Goal: Information Seeking & Learning: Learn about a topic

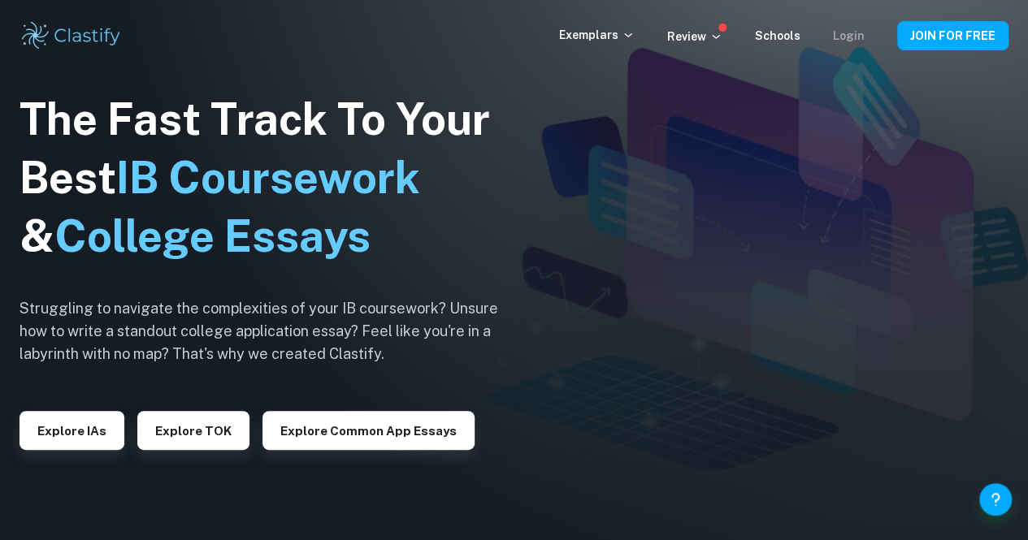
click at [844, 35] on link "Login" at bounding box center [849, 35] width 32 height 13
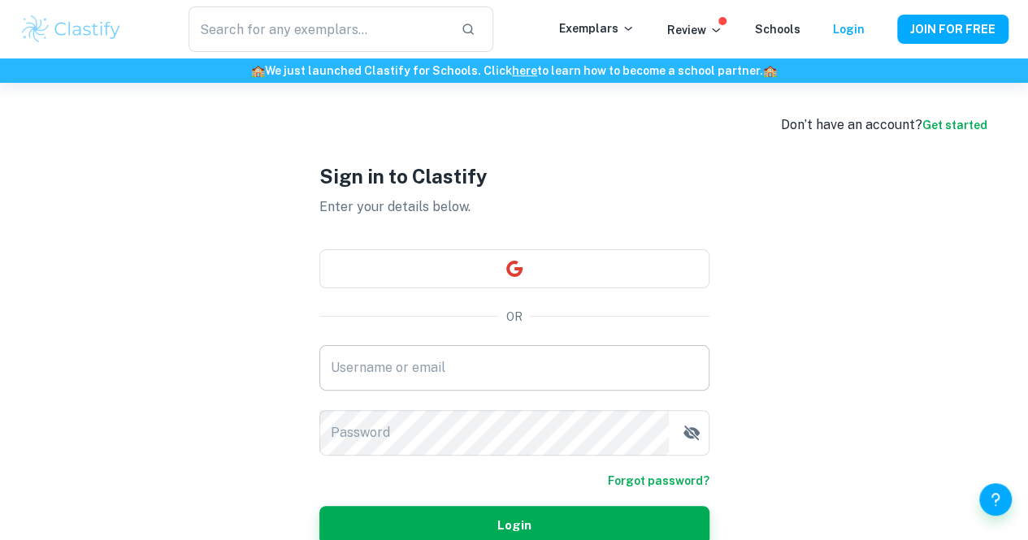
click at [517, 377] on input "Username or email" at bounding box center [514, 368] width 390 height 46
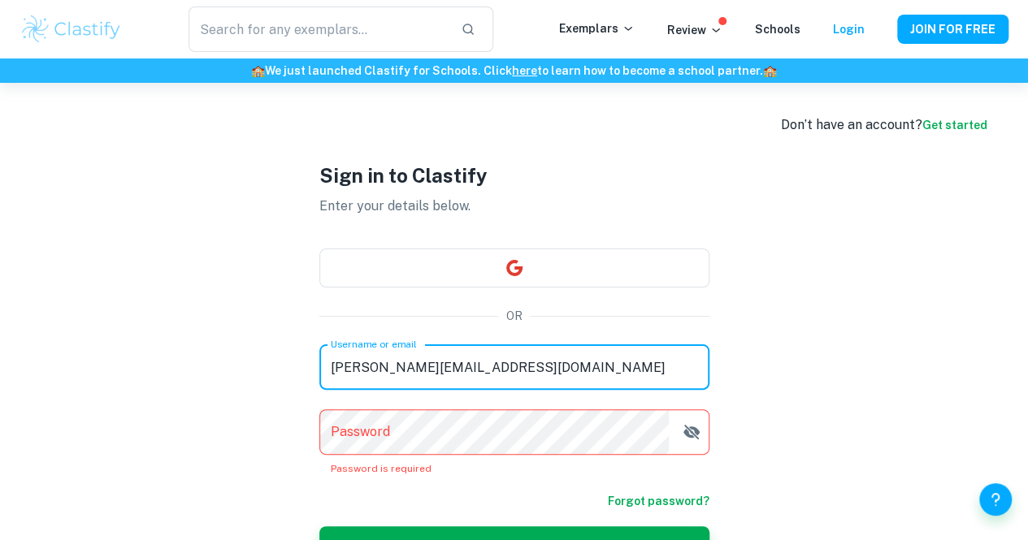
drag, startPoint x: 466, startPoint y: 371, endPoint x: 502, endPoint y: 386, distance: 38.6
click at [502, 386] on input "matthew.akafo4@gmai.com" at bounding box center [514, 368] width 390 height 46
type input "matthew.akafo4@gmail.com"
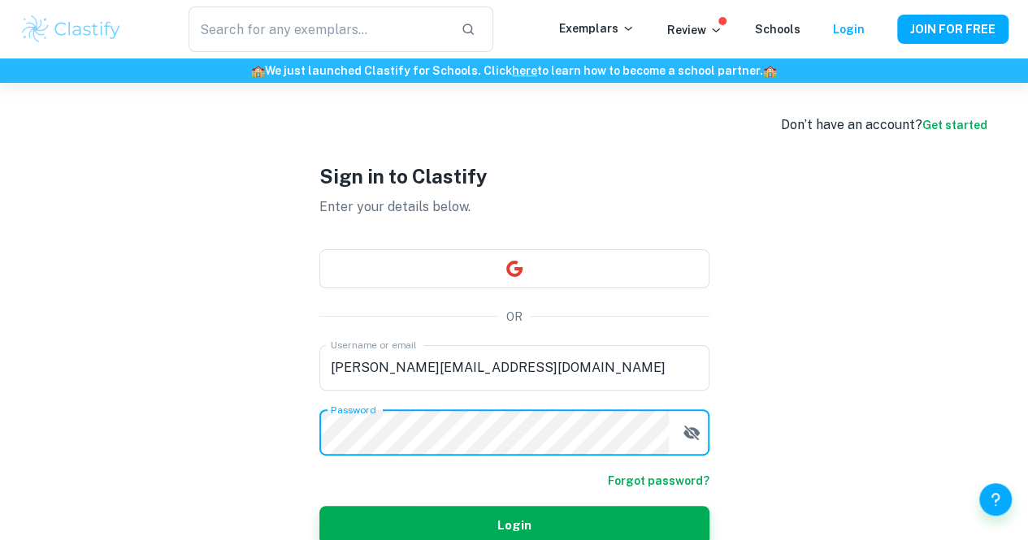
click at [319, 506] on button "Login" at bounding box center [514, 525] width 390 height 39
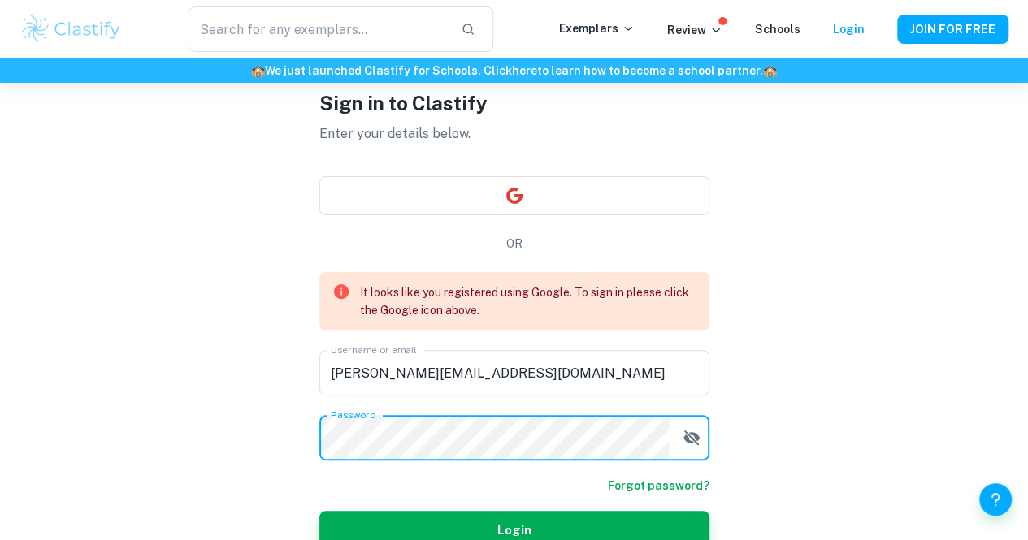
scroll to position [78, 0]
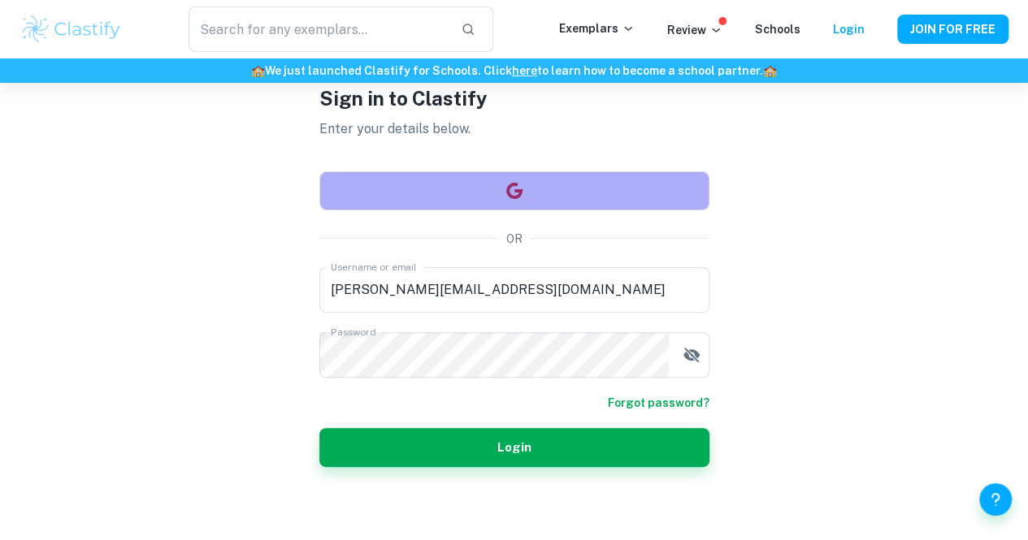
click at [604, 175] on button "button" at bounding box center [514, 190] width 390 height 39
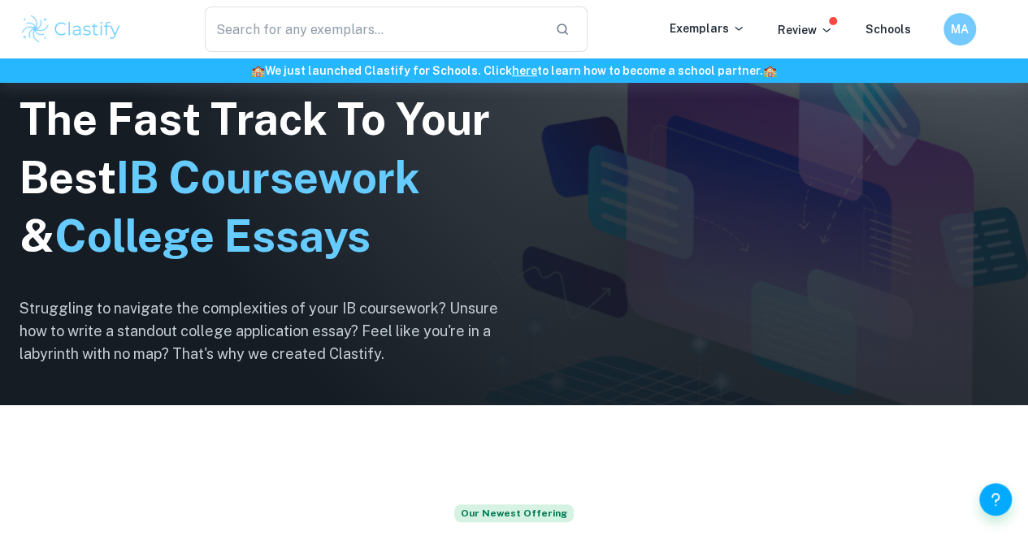
scroll to position [172, 0]
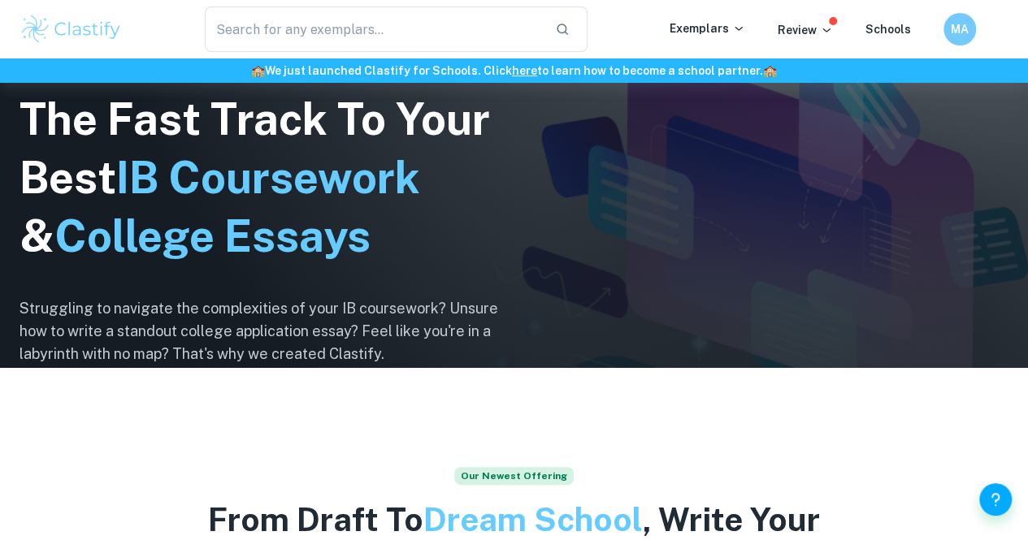
click at [384, 30] on input "text" at bounding box center [373, 30] width 337 height 46
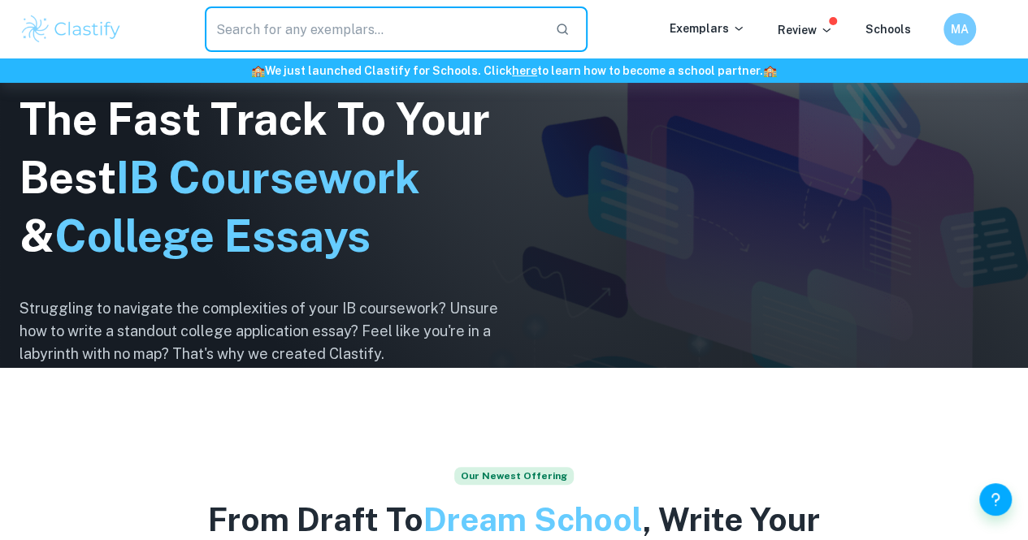
click at [684, 37] on div "Exemplars" at bounding box center [724, 30] width 108 height 20
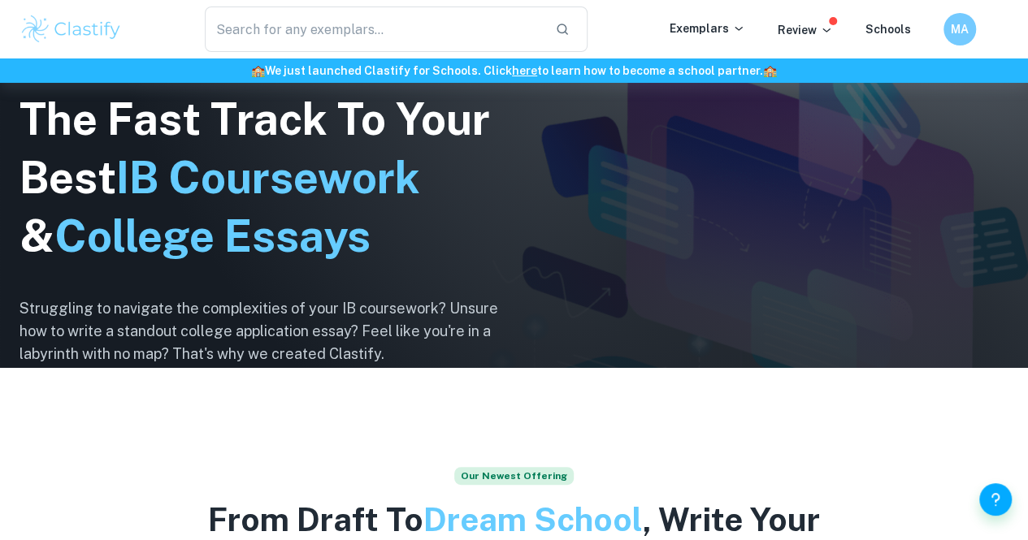
click at [695, 32] on p "Exemplars" at bounding box center [708, 29] width 76 height 18
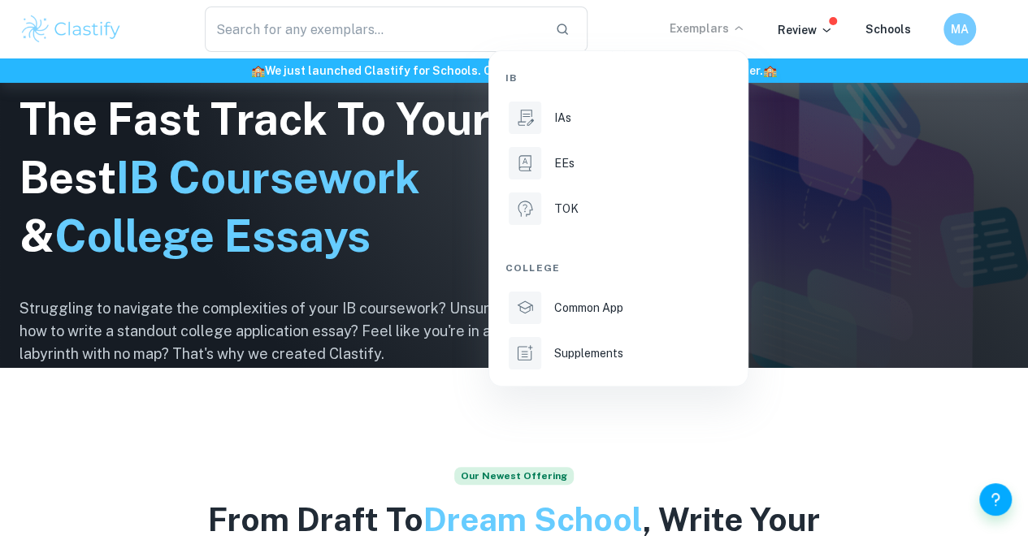
click at [736, 435] on div at bounding box center [514, 270] width 1028 height 540
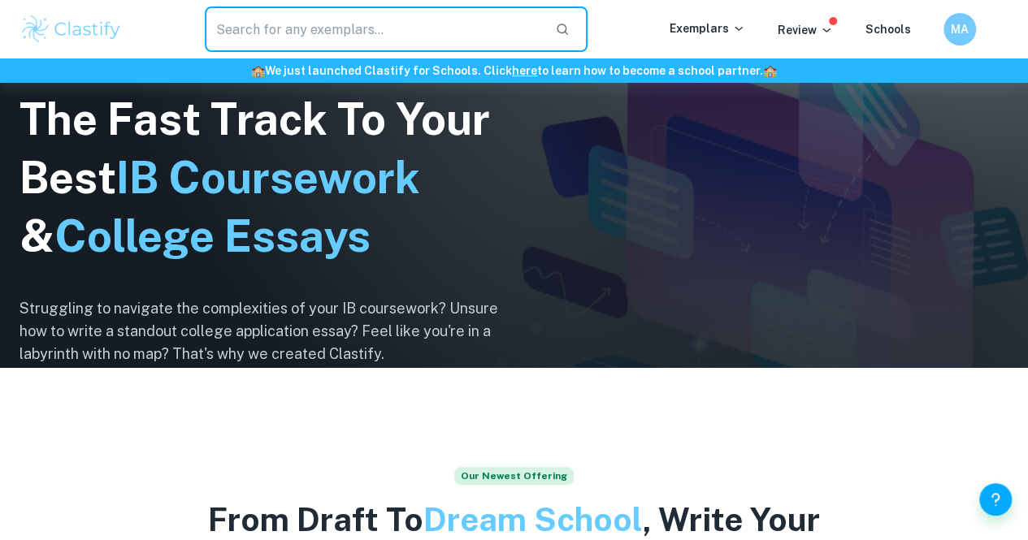
click at [427, 27] on input "text" at bounding box center [373, 30] width 337 height 46
type input "economics ib hl"
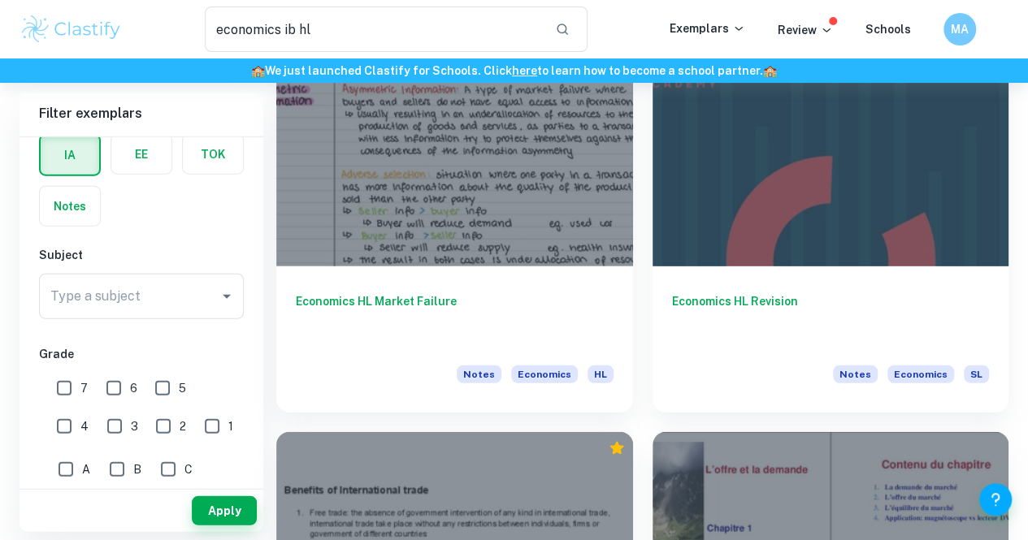
scroll to position [2054, 0]
